Goal: Task Accomplishment & Management: Use online tool/utility

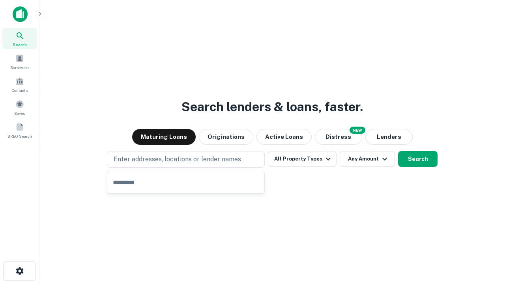
type input "**********"
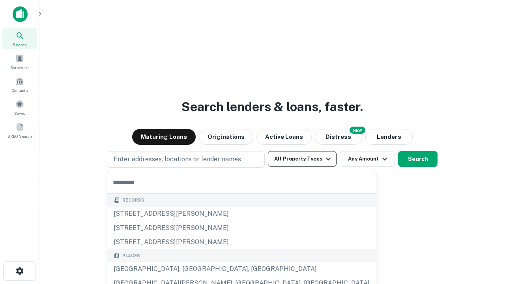
click at [302, 159] on button "All Property Types" at bounding box center [302, 159] width 69 height 16
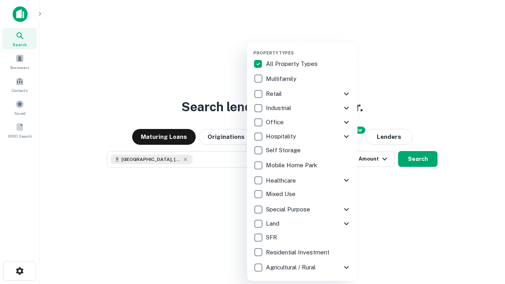
click at [308, 48] on button "button" at bounding box center [308, 48] width 110 height 0
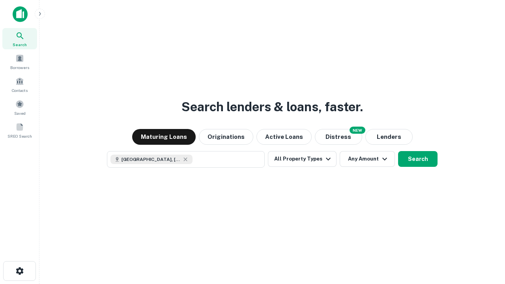
scroll to position [13, 0]
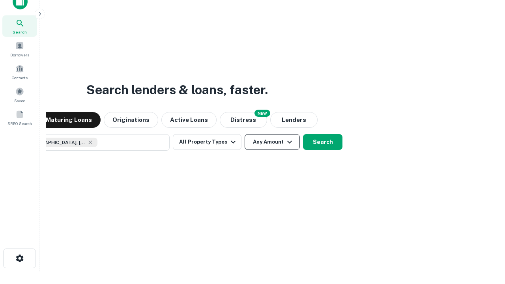
click at [244, 134] on button "Any Amount" at bounding box center [271, 142] width 55 height 16
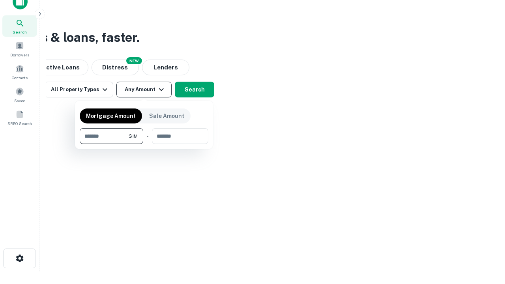
type input "*******"
click at [144, 144] on button "button" at bounding box center [144, 144] width 128 height 0
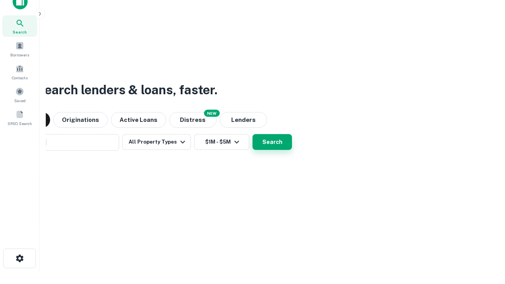
click at [252, 134] on button "Search" at bounding box center [271, 142] width 39 height 16
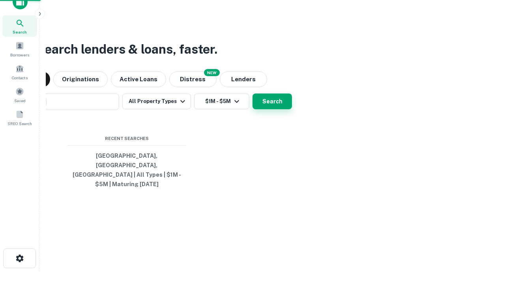
scroll to position [26, 223]
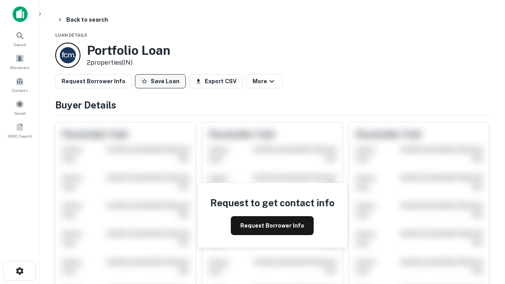
click at [160, 81] on button "Save Loan" at bounding box center [160, 81] width 51 height 14
click at [162, 81] on button "Loan Saved" at bounding box center [162, 81] width 54 height 14
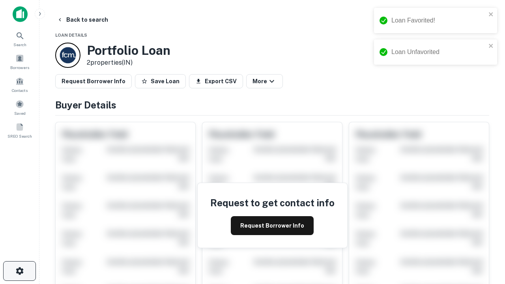
click at [19, 271] on icon "button" at bounding box center [19, 270] width 9 height 9
